Goal: Navigation & Orientation: Find specific page/section

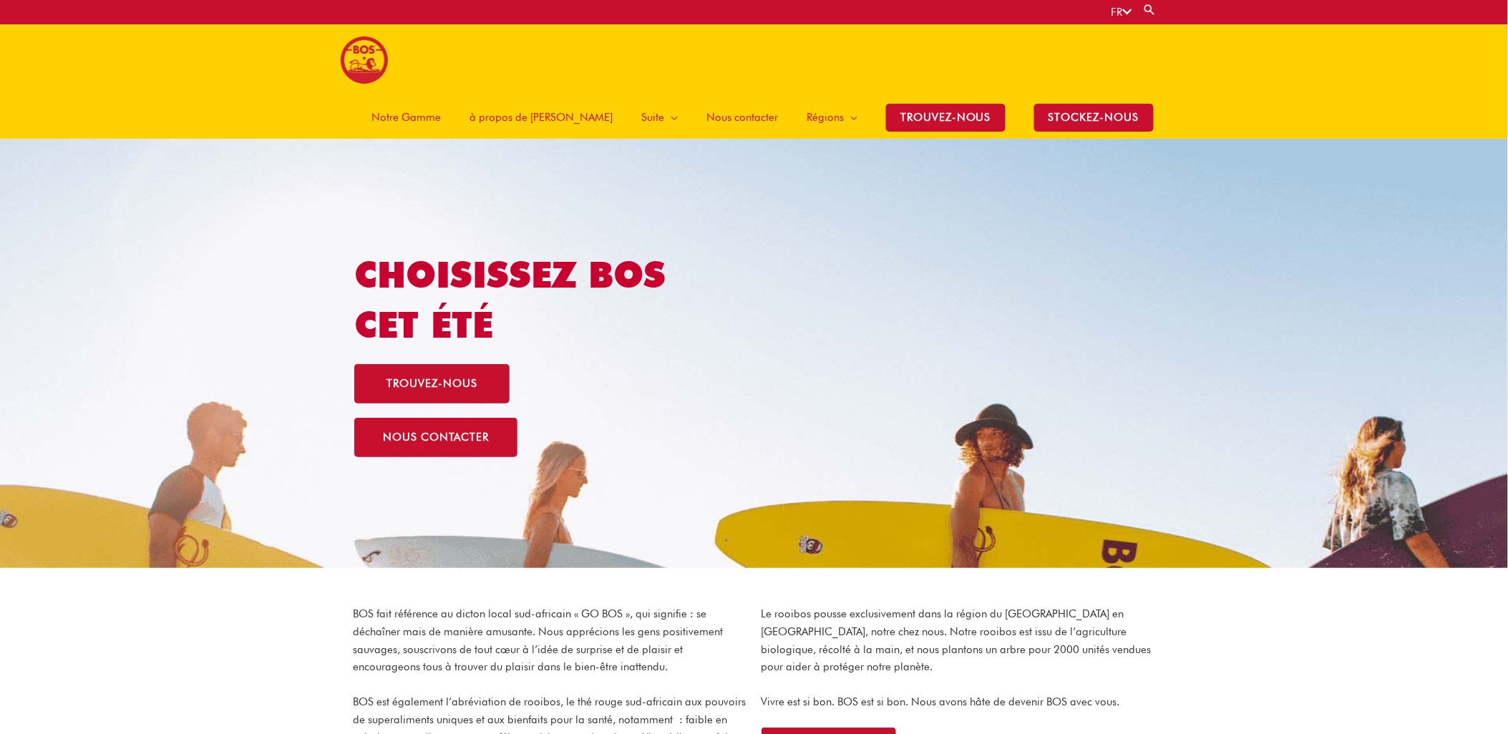
click at [441, 96] on span "Notre Gamme" at bounding box center [405, 117] width 69 height 43
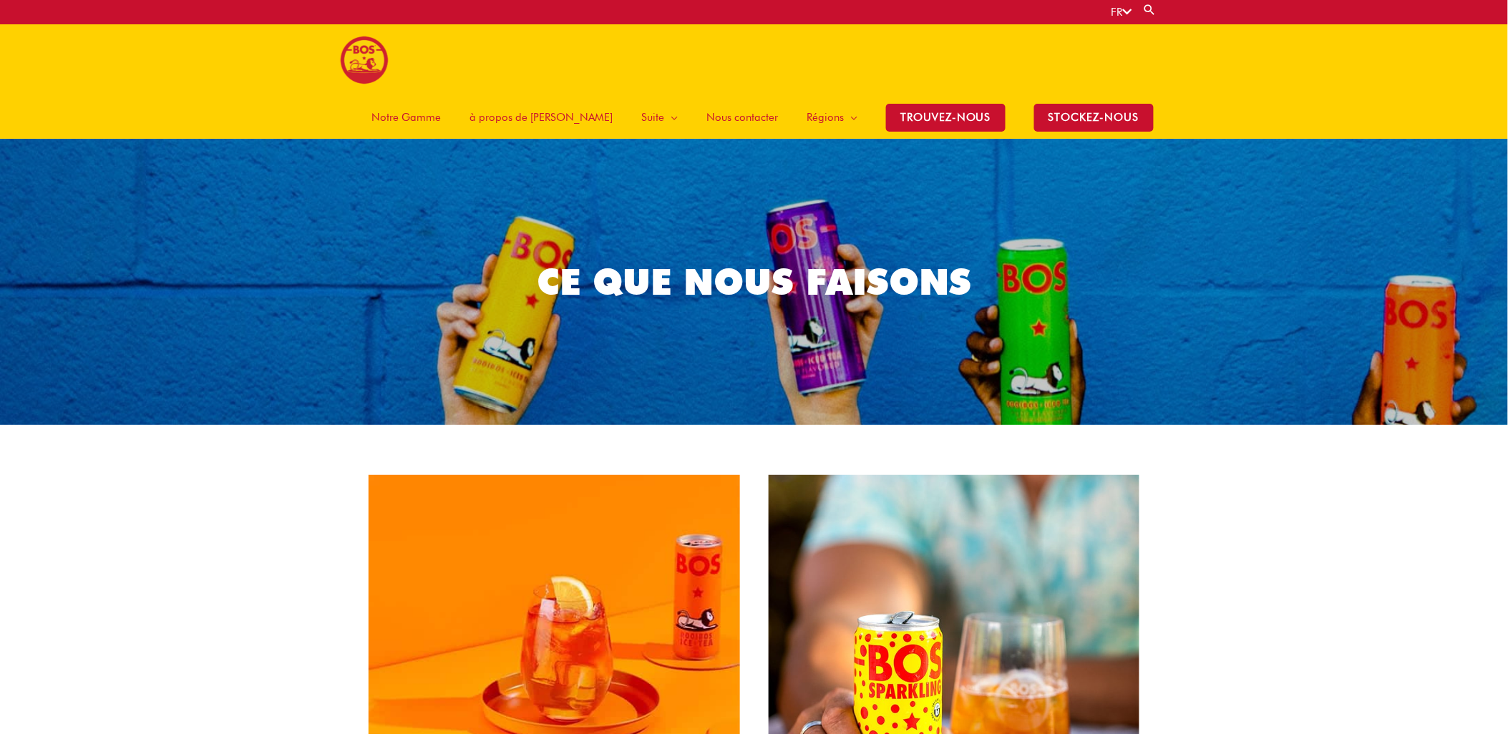
click at [441, 96] on span "Notre Gamme" at bounding box center [405, 117] width 69 height 43
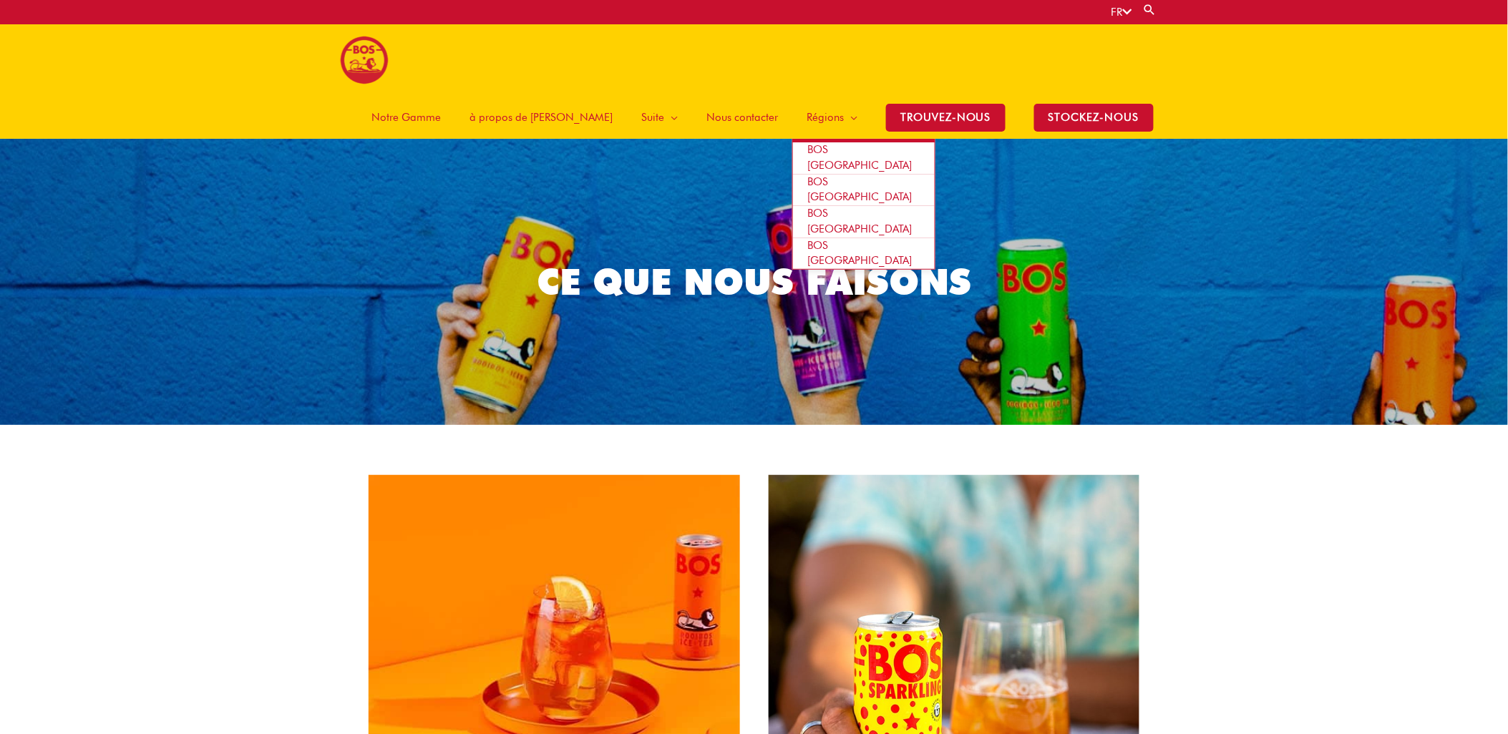
click at [835, 143] on span "BOS [GEOGRAPHIC_DATA]" at bounding box center [859, 157] width 104 height 29
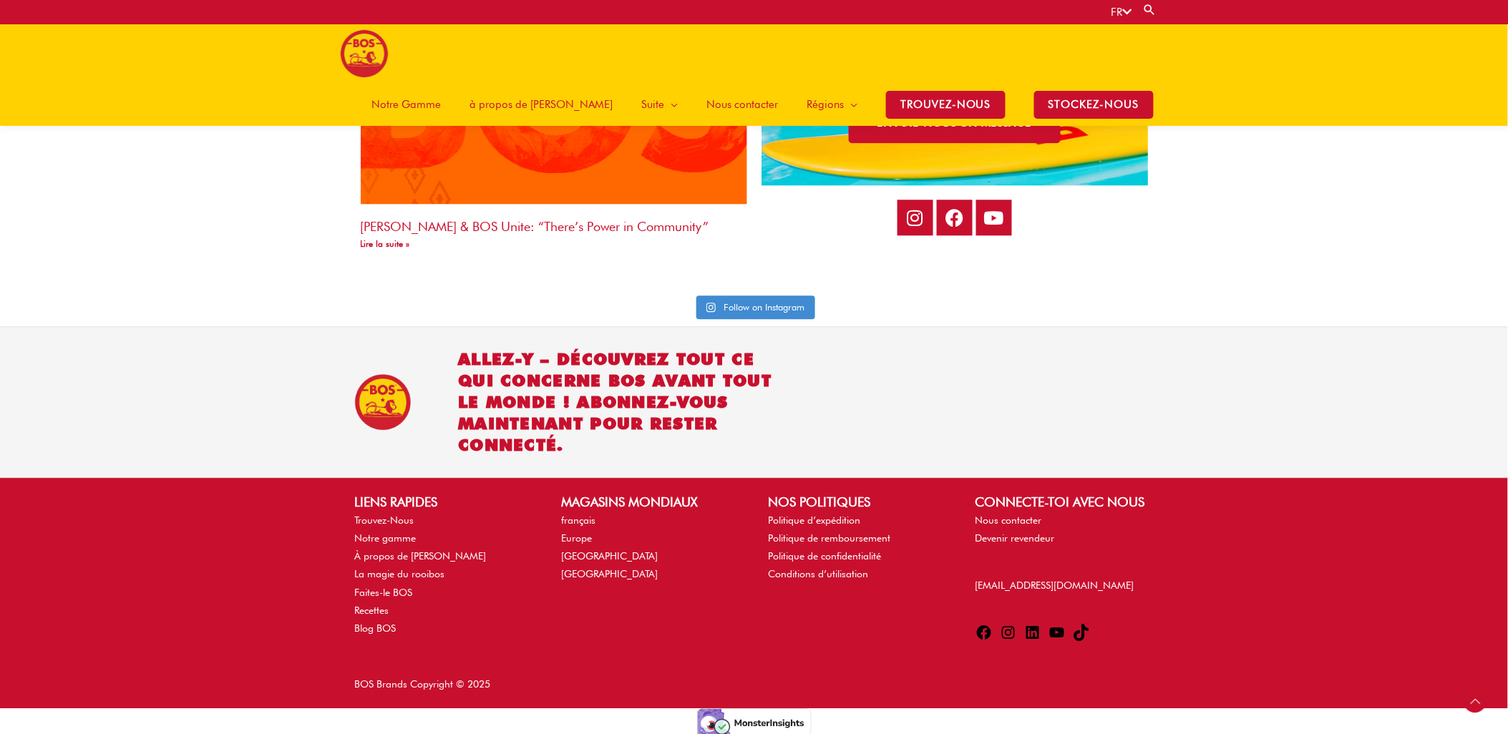
scroll to position [3200, 0]
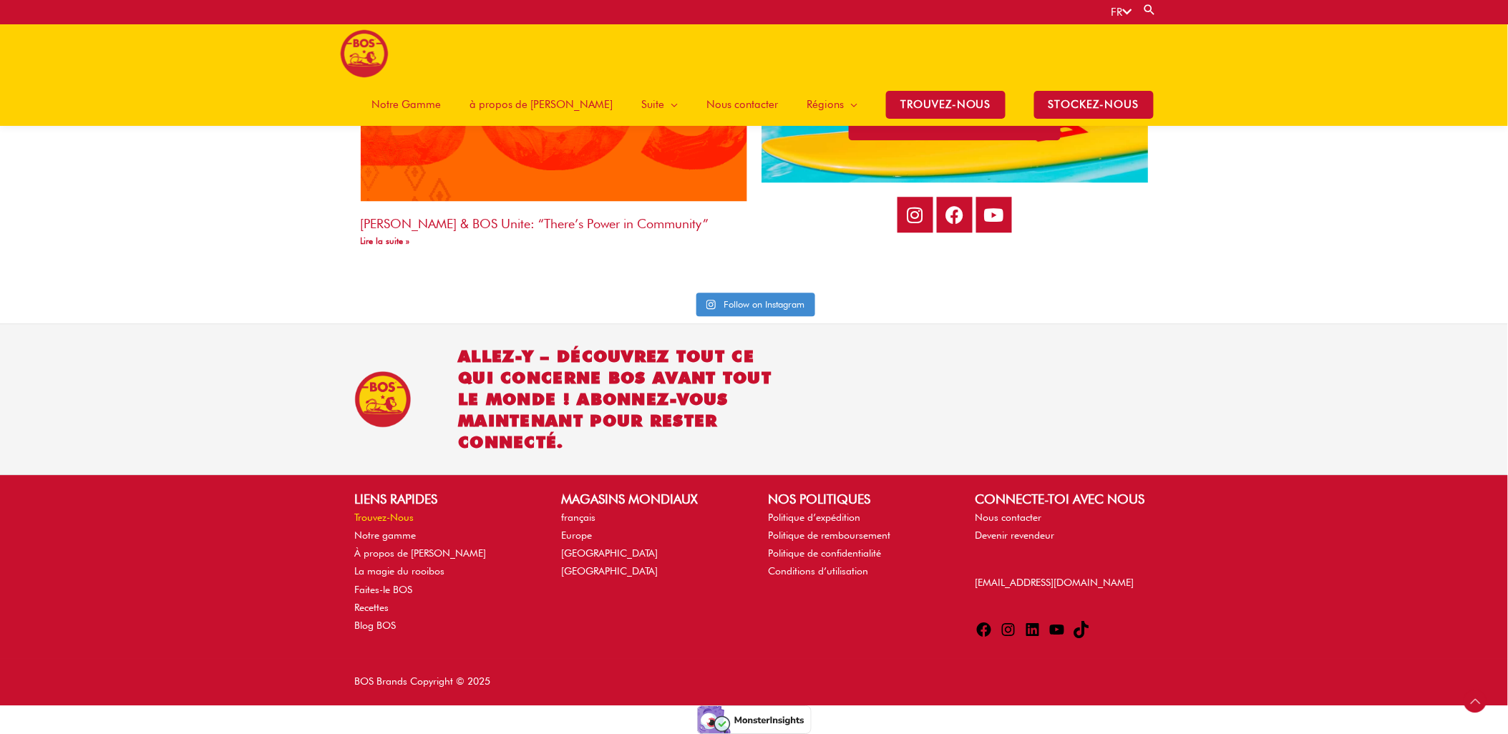
click at [369, 516] on link "Trouvez-Nous" at bounding box center [383, 517] width 59 height 11
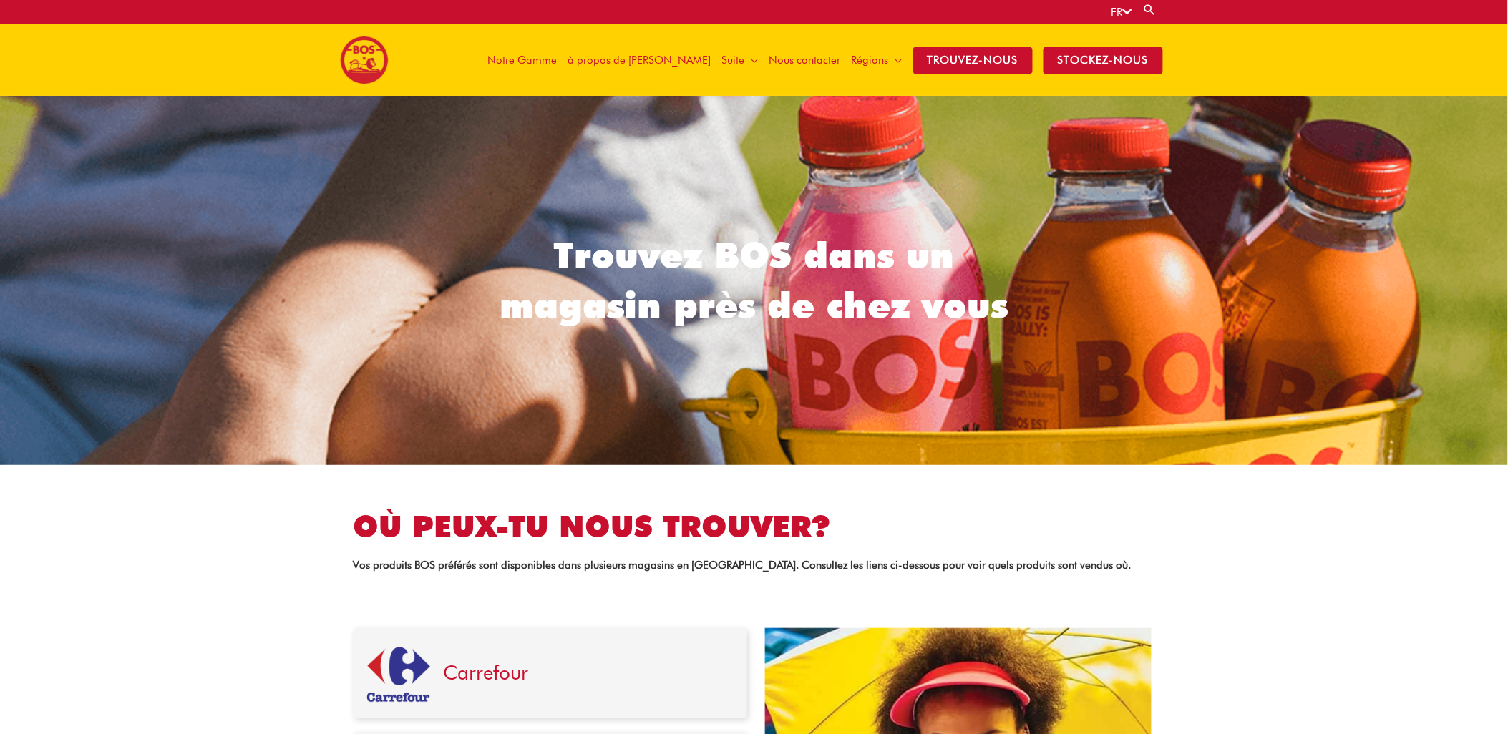
click at [809, 63] on span "Nous contacter" at bounding box center [805, 60] width 72 height 43
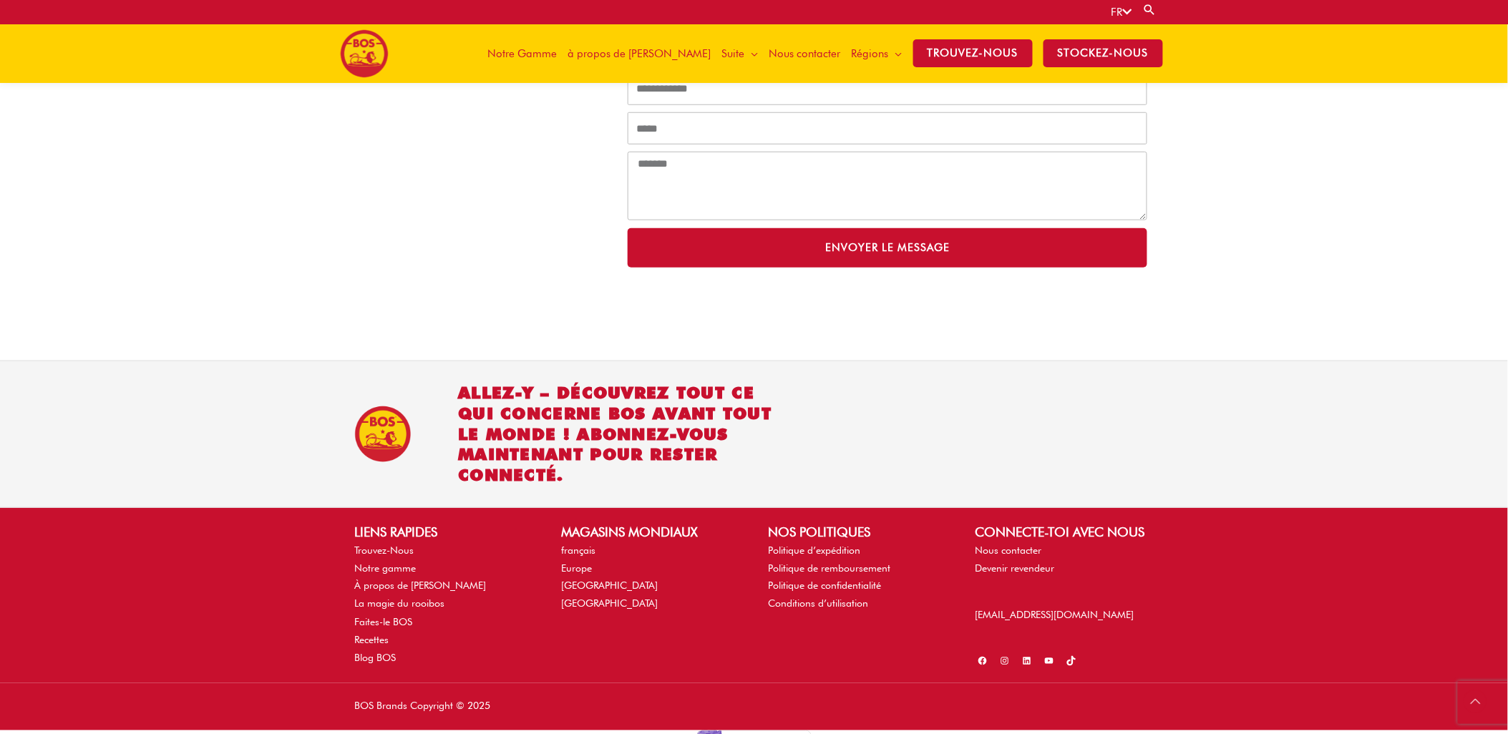
scroll to position [390, 0]
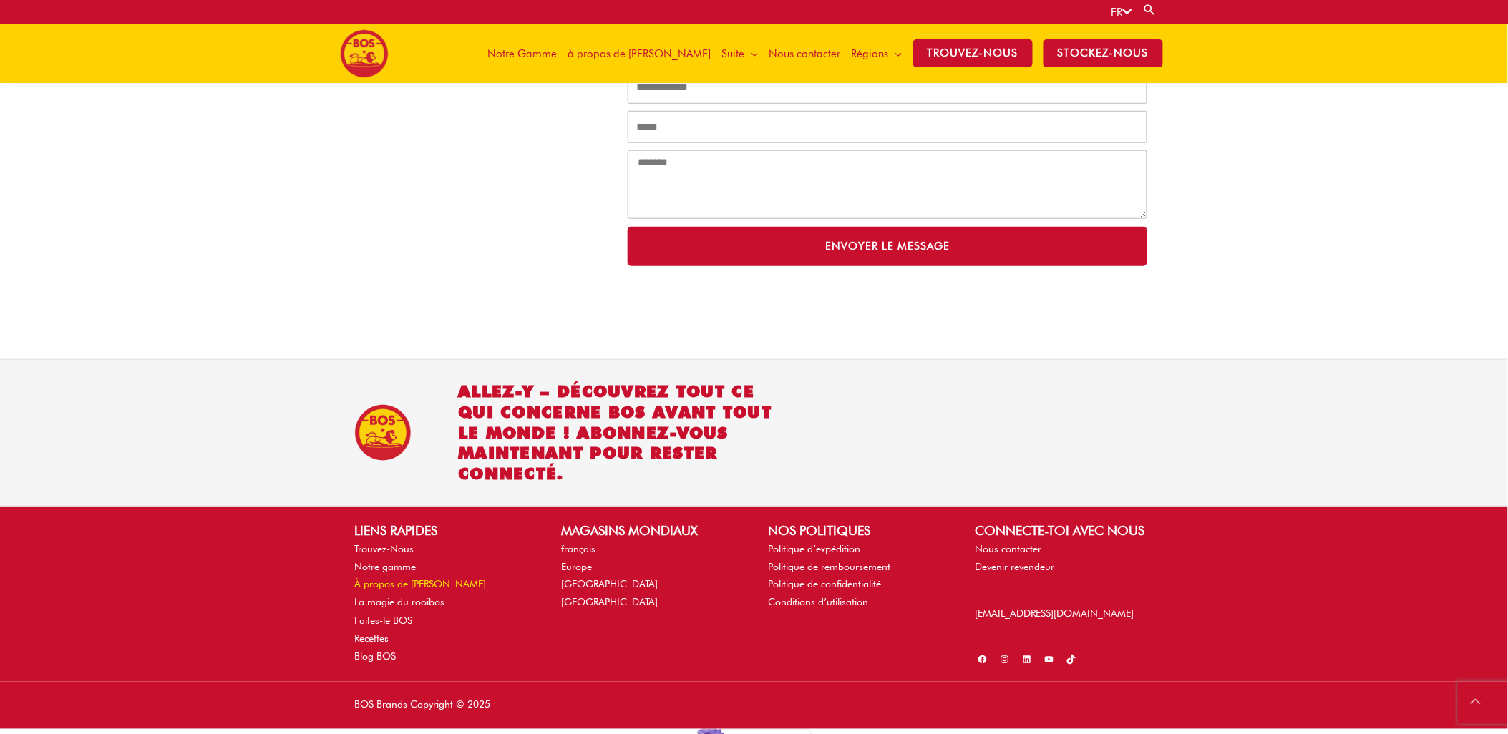
click at [391, 585] on link "À propos de [PERSON_NAME]" at bounding box center [420, 584] width 132 height 11
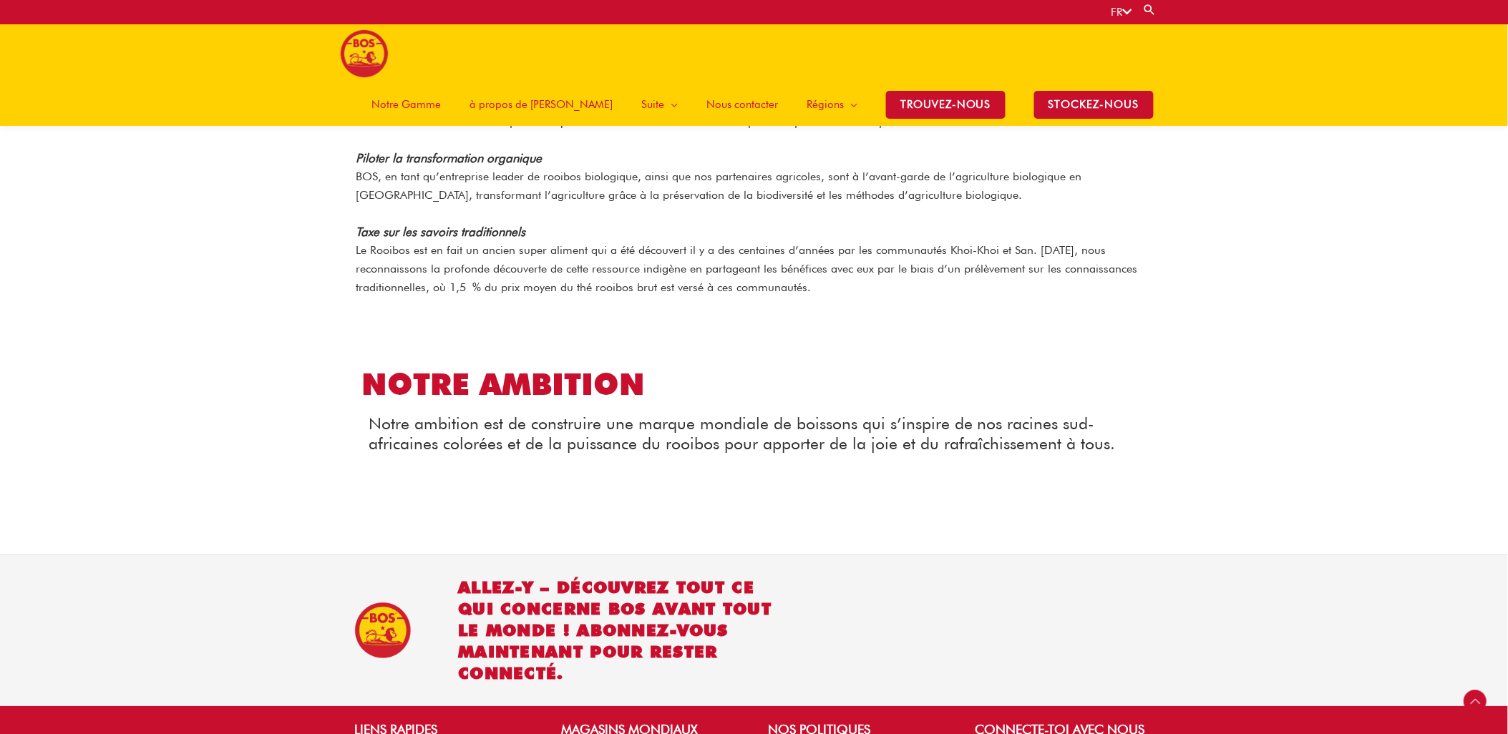
scroll to position [1425, 0]
